Goal: Task Accomplishment & Management: Complete application form

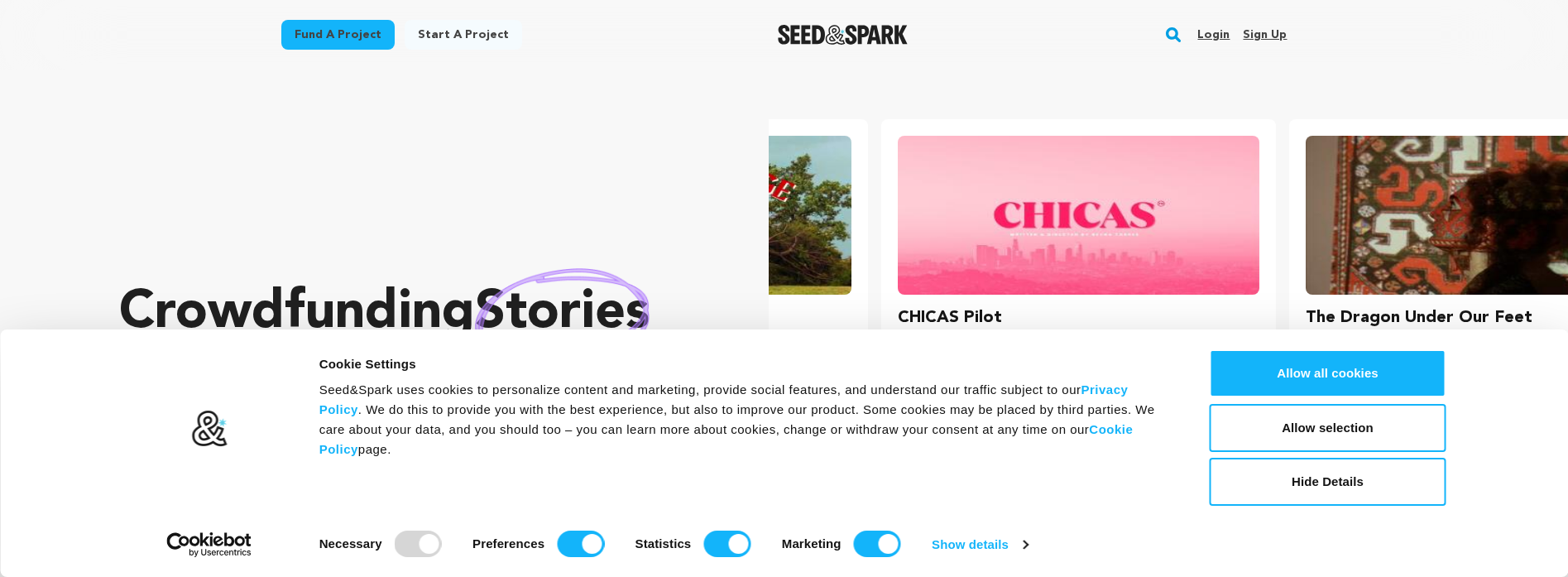
scroll to position [0, 422]
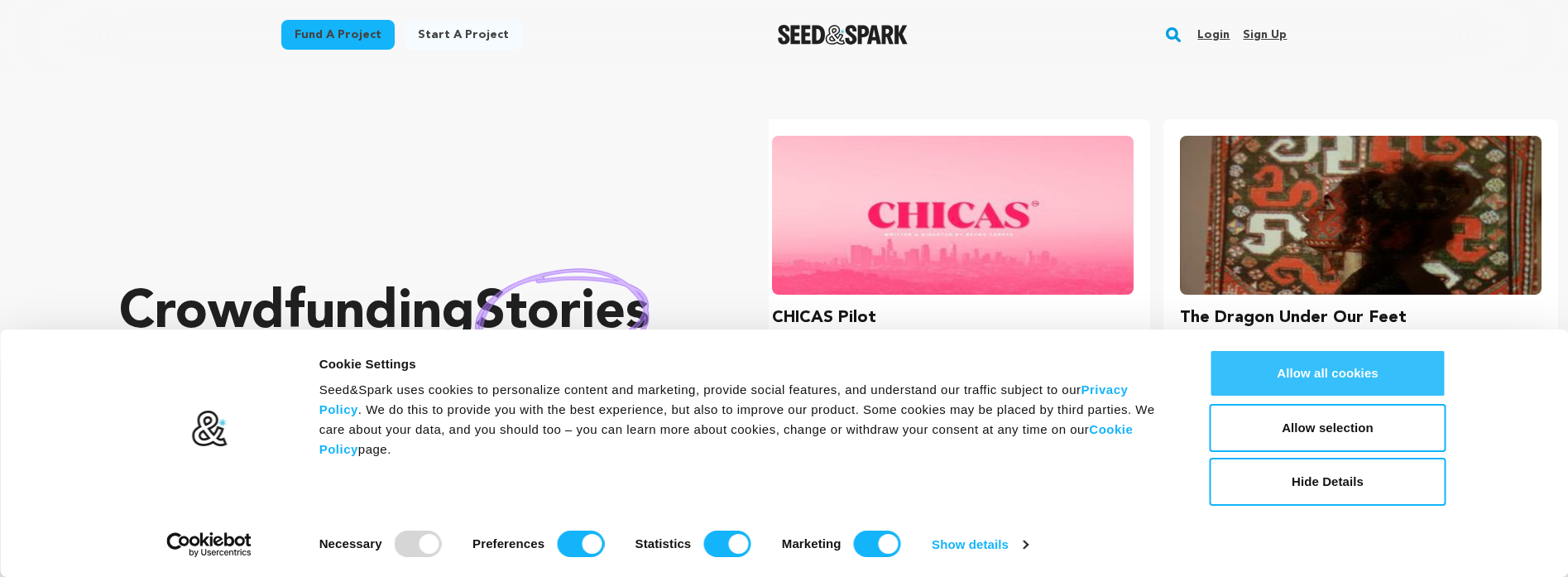
click at [1385, 379] on button "Allow all cookies" at bounding box center [1328, 373] width 237 height 48
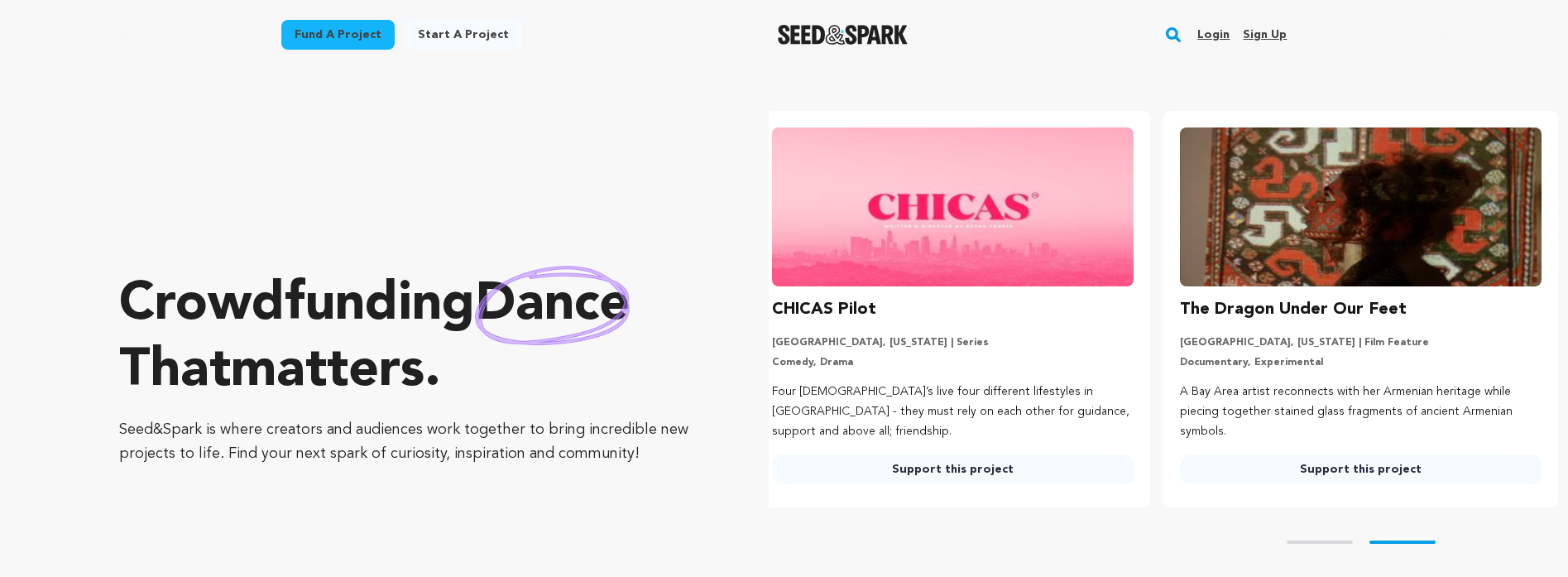
scroll to position [0, 0]
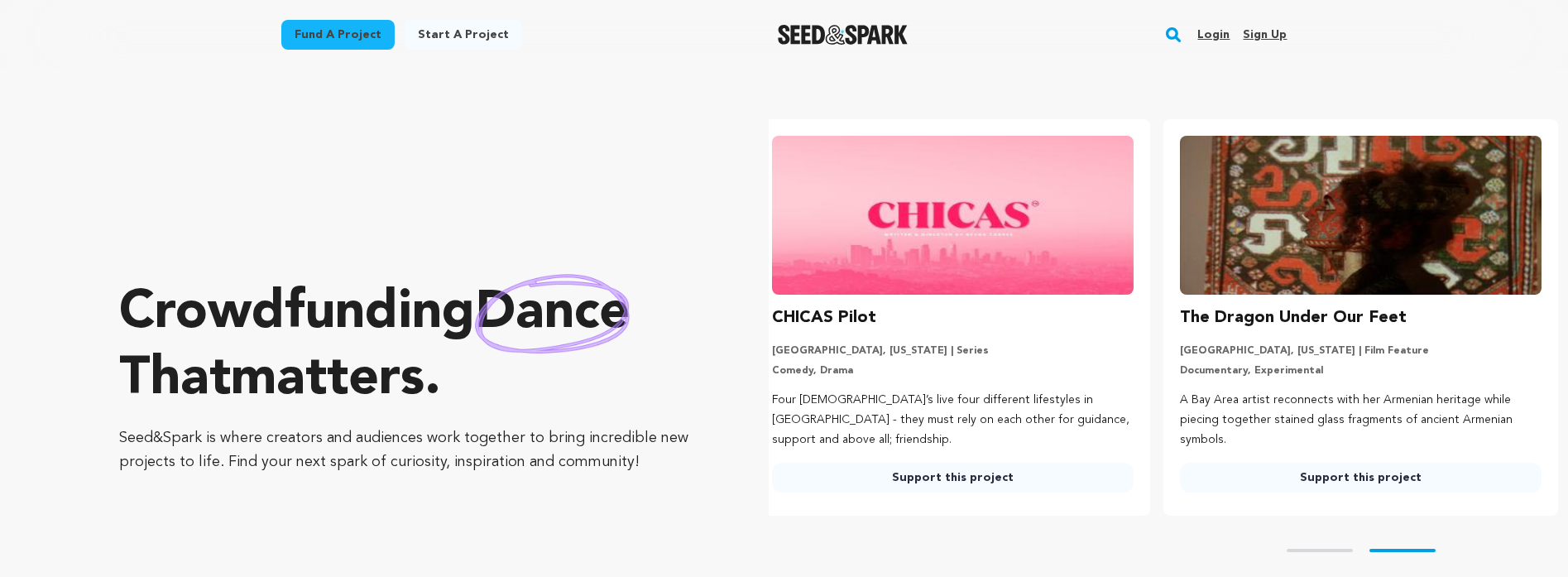
click at [446, 41] on link "Start a project" at bounding box center [464, 35] width 118 height 30
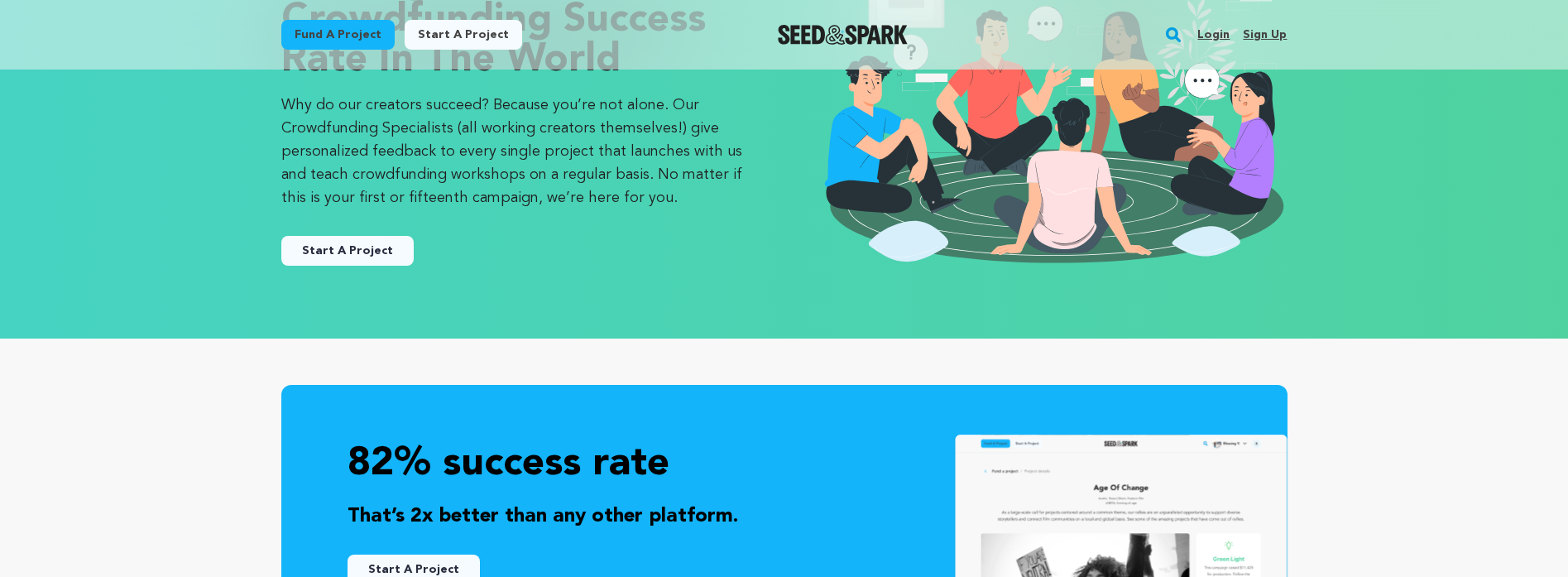
scroll to position [166, 0]
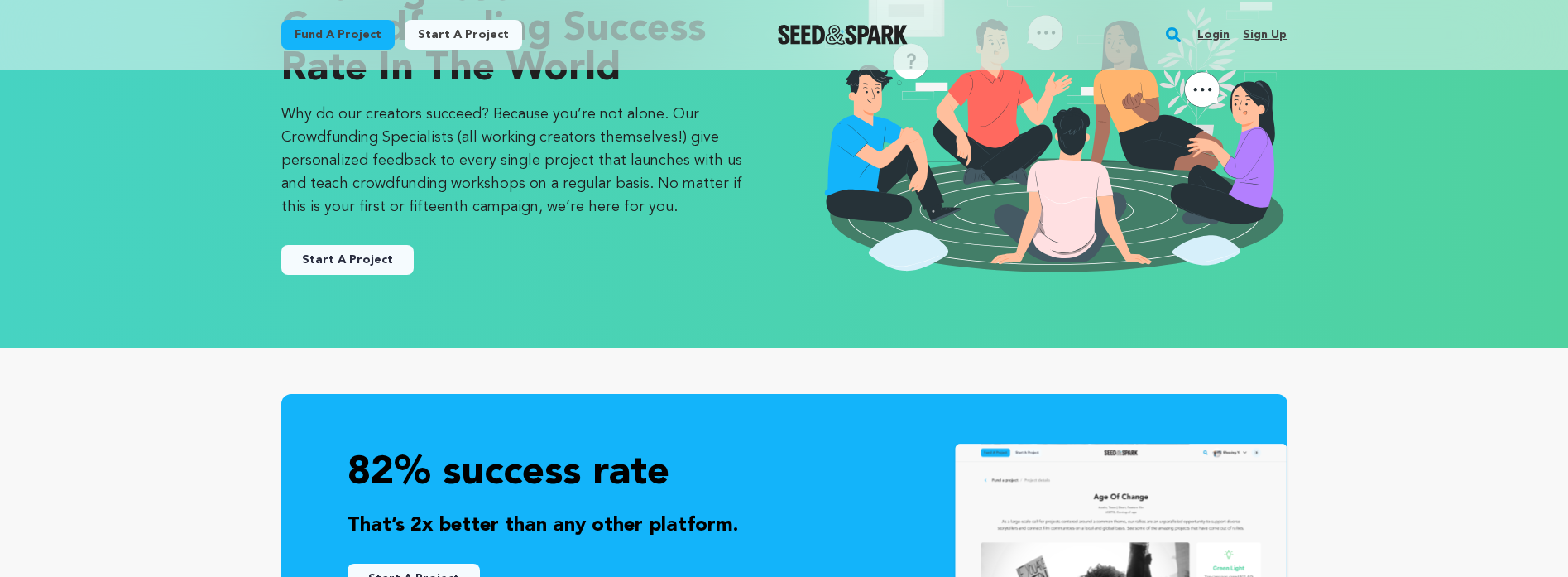
click at [379, 256] on link "Start A Project" at bounding box center [348, 260] width 133 height 30
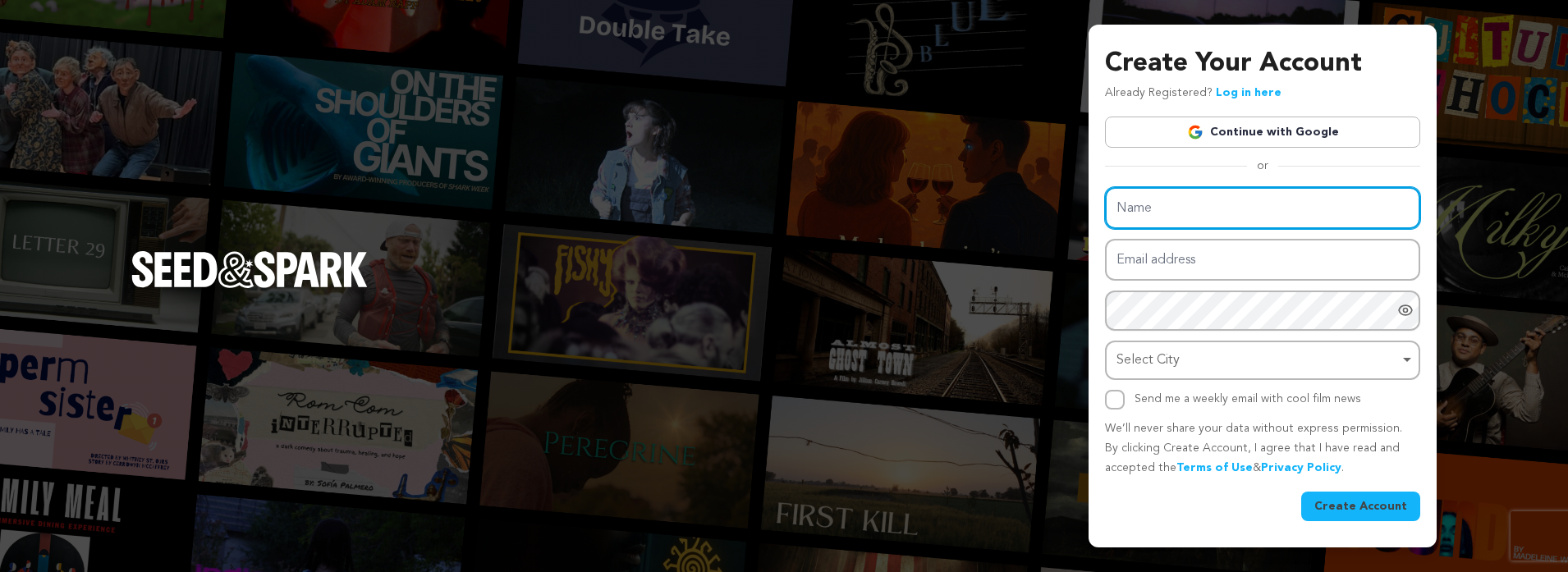
click at [1315, 209] on input "Name" at bounding box center [1262, 208] width 315 height 42
